Goal: Information Seeking & Learning: Learn about a topic

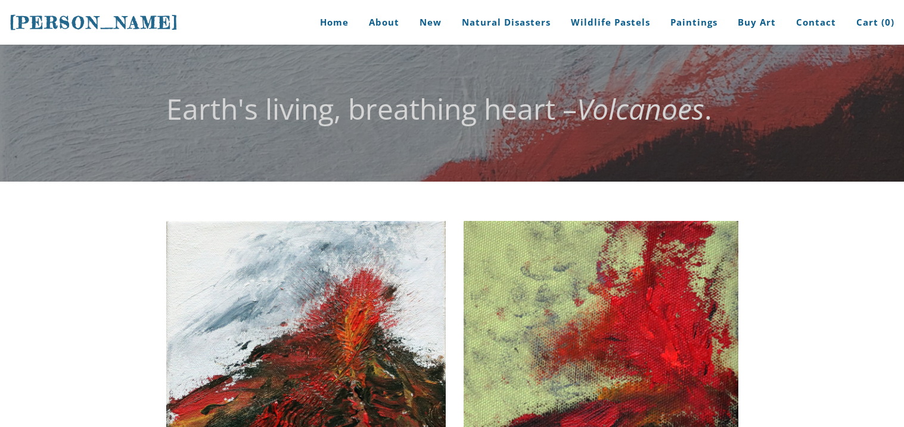
click at [483, 338] on img at bounding box center [601, 356] width 275 height 271
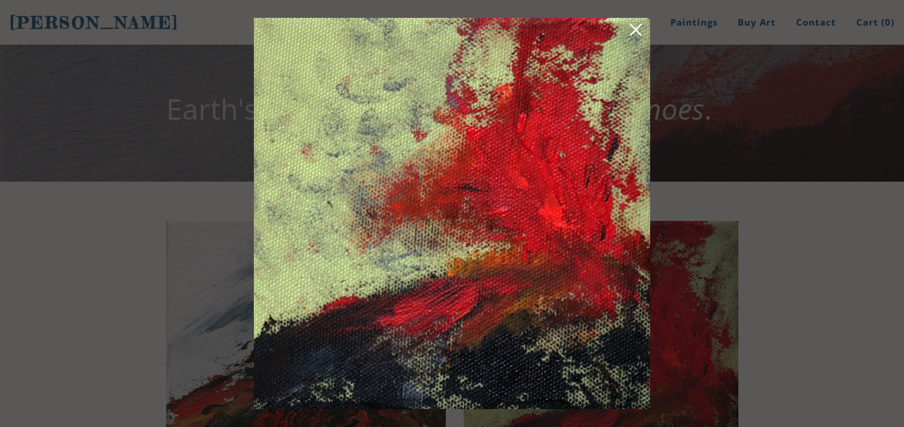
click at [631, 24] on link at bounding box center [636, 32] width 17 height 18
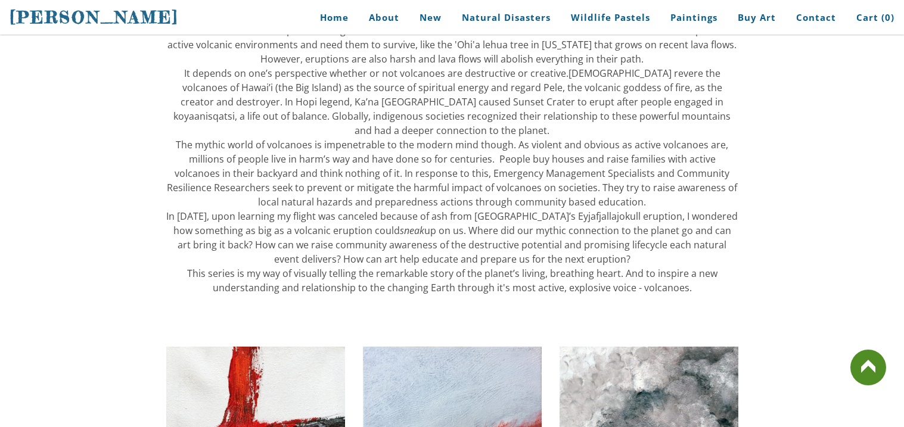
scroll to position [613, 0]
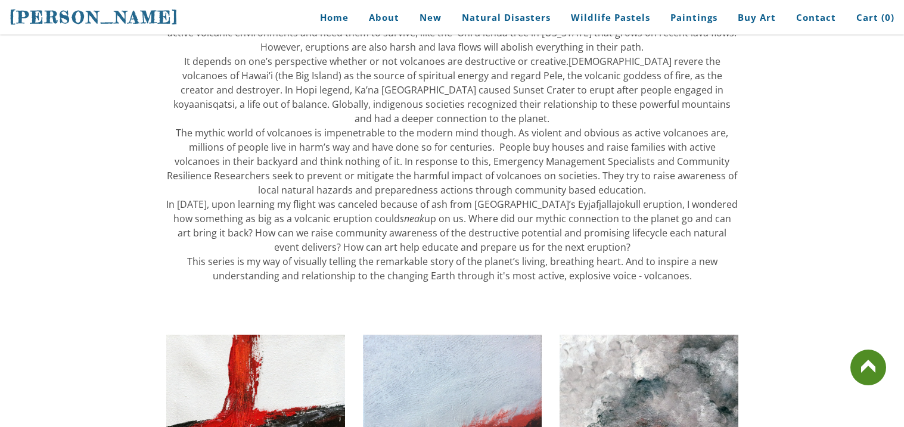
drag, startPoint x: 903, startPoint y: 96, endPoint x: 902, endPoint y: 236, distance: 140.1
drag, startPoint x: 903, startPoint y: 241, endPoint x: 903, endPoint y: 306, distance: 65.6
click at [903, 306] on div "Eruption. Acrylic. 8x8" Little Explosion. Acrylic on colored canvas, 5x5" Sold …" at bounding box center [452, 289] width 904 height 1440
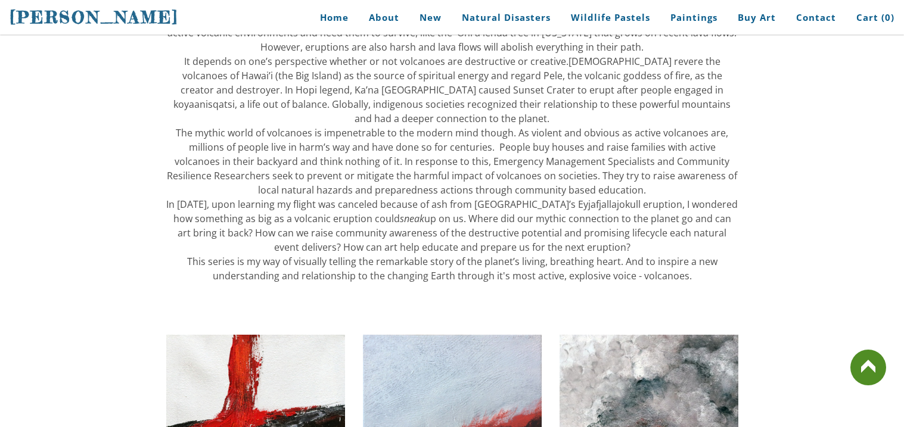
drag, startPoint x: 903, startPoint y: 124, endPoint x: 903, endPoint y: 231, distance: 106.7
click at [903, 231] on div "Eruption. Acrylic. 8x8" Little Explosion. Acrylic on colored canvas, 5x5" Sold …" at bounding box center [452, 289] width 904 height 1440
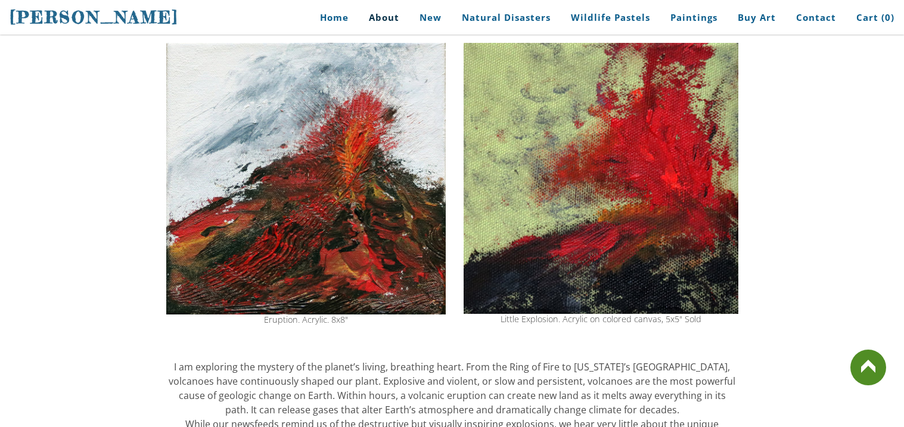
scroll to position [168, 0]
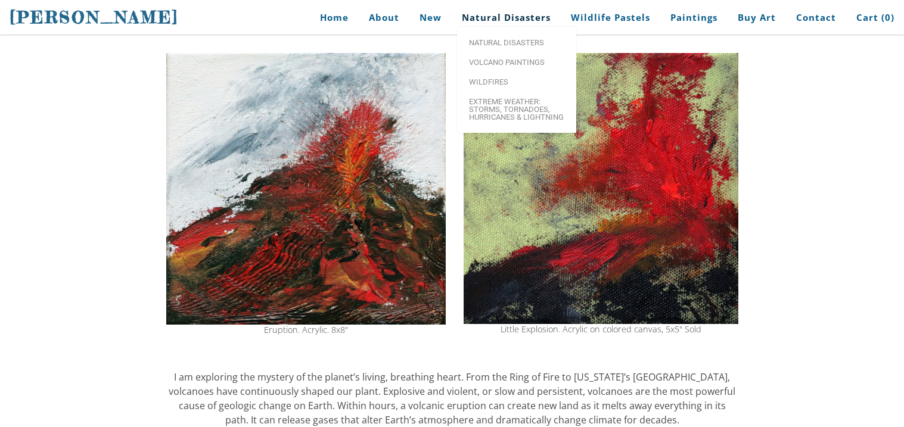
click at [505, 17] on link "Natural Disasters" at bounding box center [506, 17] width 107 height 27
click at [509, 72] on link "Volcano paintings" at bounding box center [516, 62] width 119 height 20
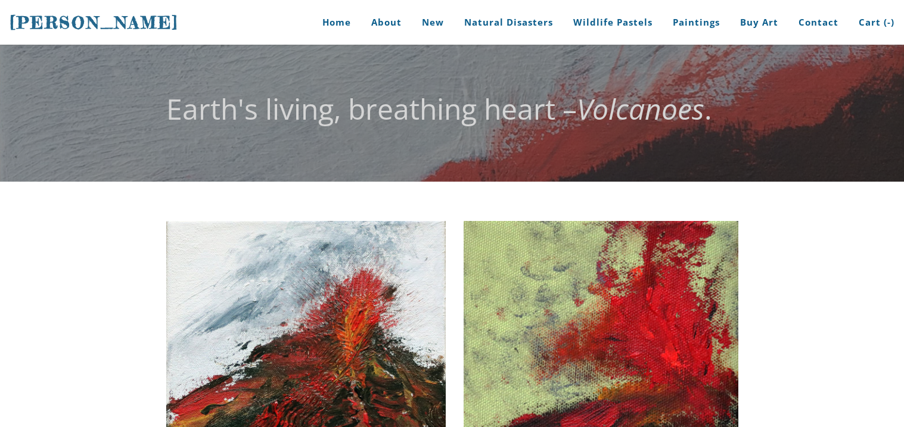
click at [507, 66] on div "Earth's living, breathing heart – Volcanoes ." at bounding box center [452, 113] width 572 height 104
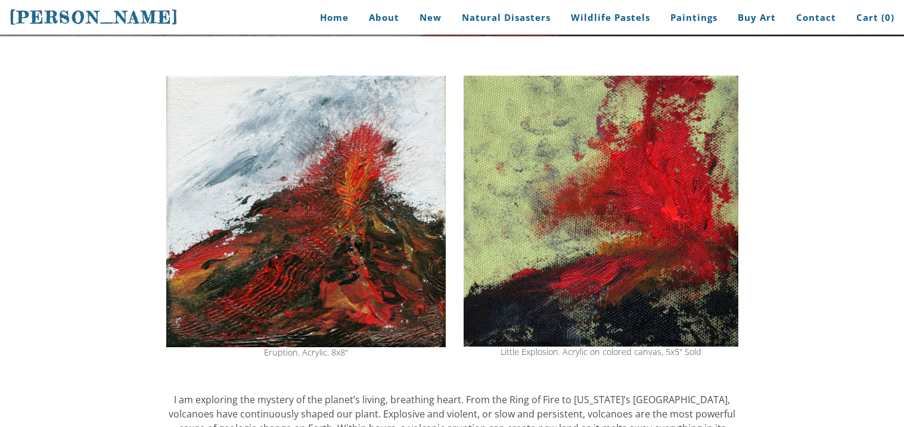
scroll to position [142, 0]
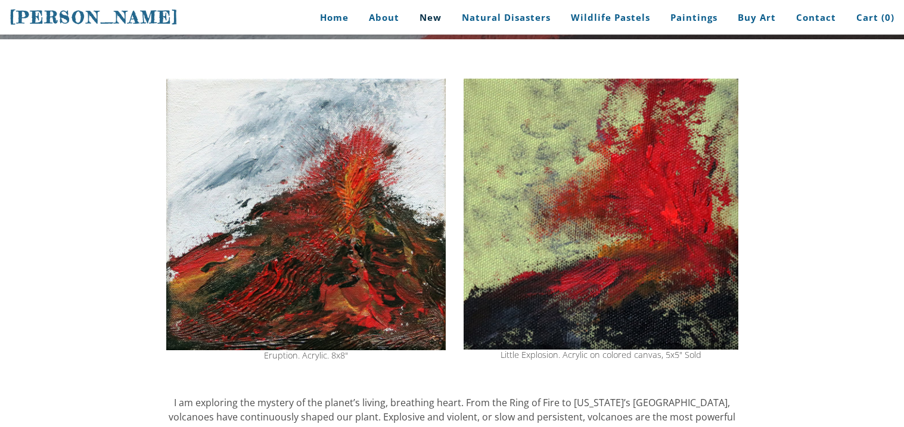
click at [449, 17] on link "New" at bounding box center [431, 17] width 40 height 27
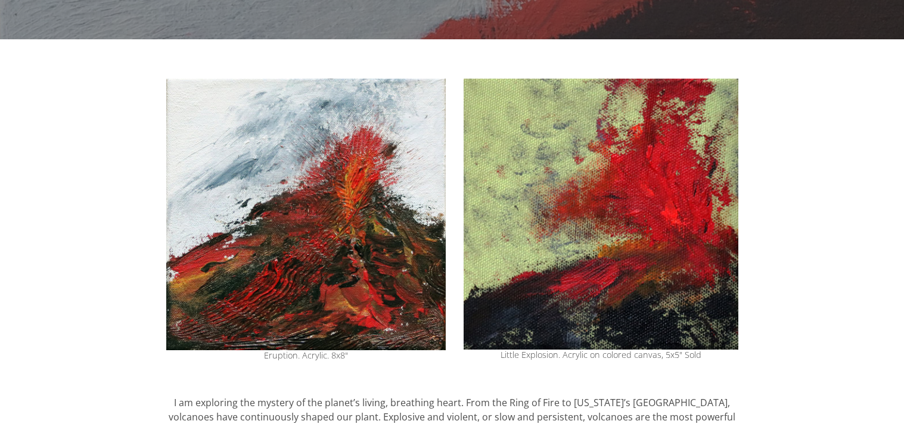
scroll to position [142, 0]
